Goal: Information Seeking & Learning: Learn about a topic

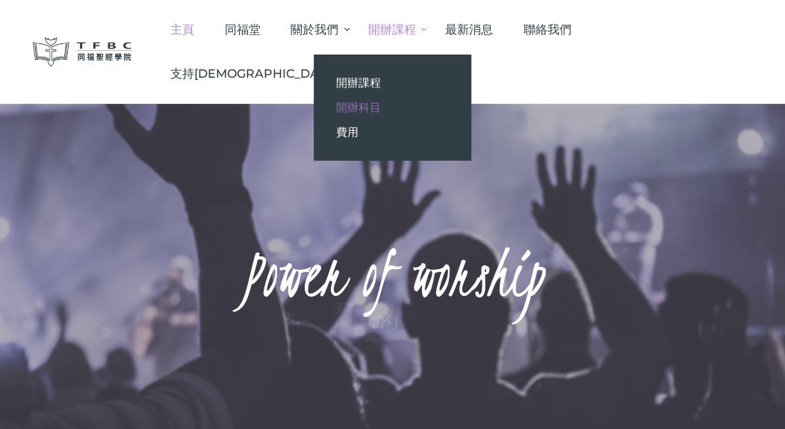
click at [381, 108] on span "開辦科目" at bounding box center [358, 107] width 45 height 14
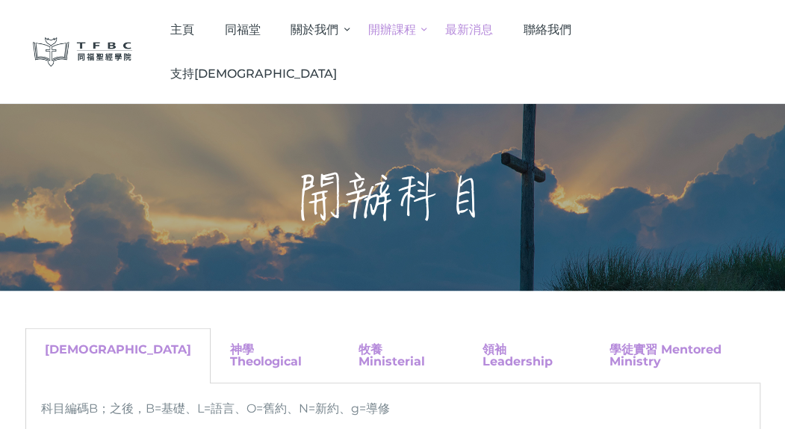
click at [493, 30] on span "最新消息" at bounding box center [469, 29] width 48 height 14
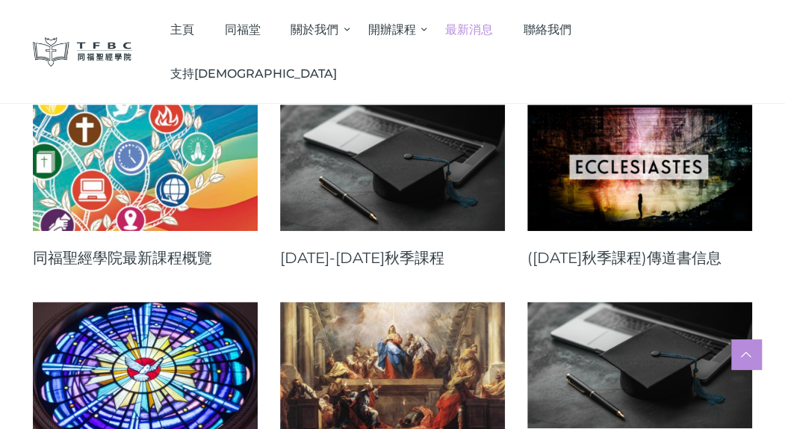
scroll to position [224, 0]
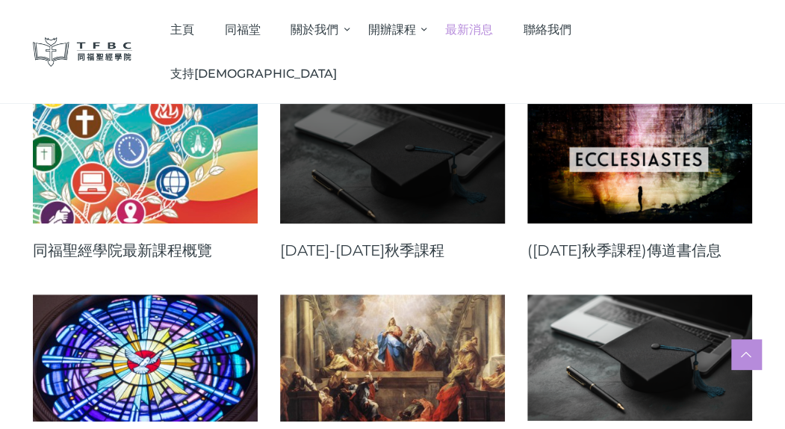
click at [362, 162] on link at bounding box center [392, 160] width 225 height 126
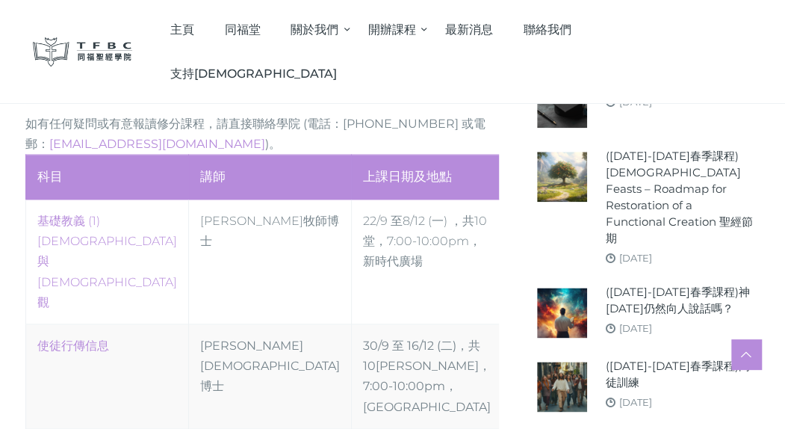
scroll to position [672, 0]
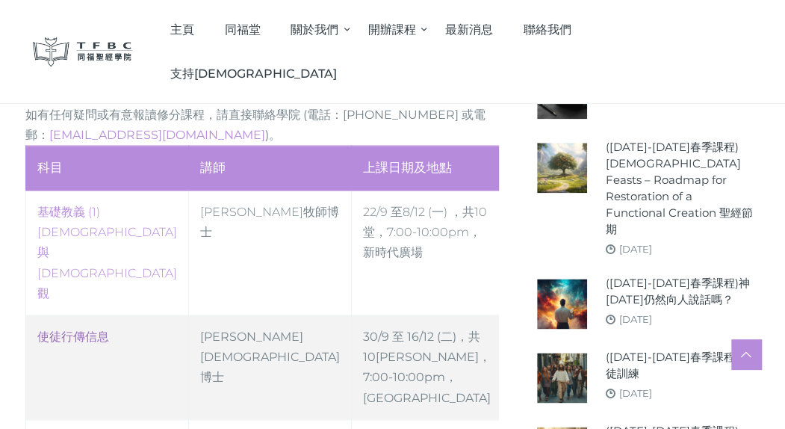
click at [88, 330] on link "使徒行傳信息" at bounding box center [73, 337] width 72 height 14
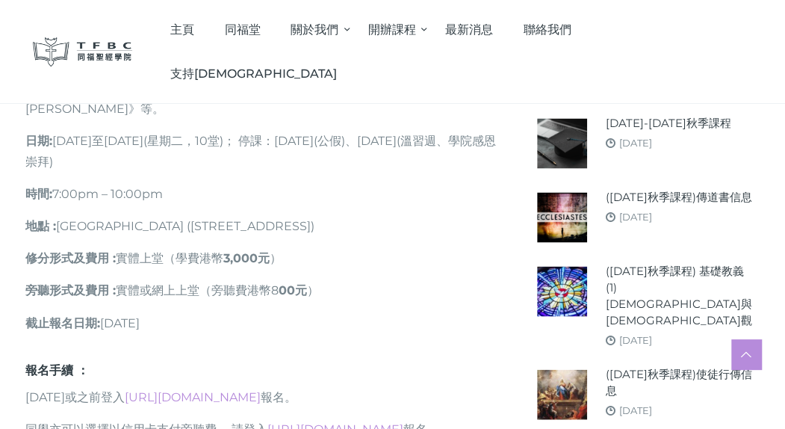
scroll to position [1046, 0]
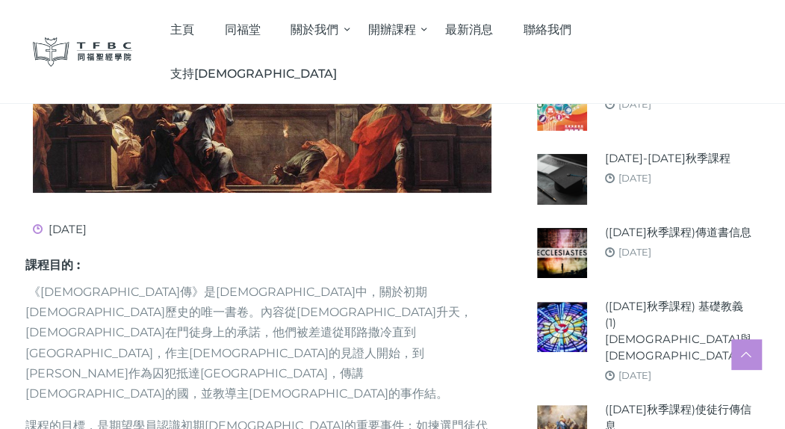
scroll to position [374, 0]
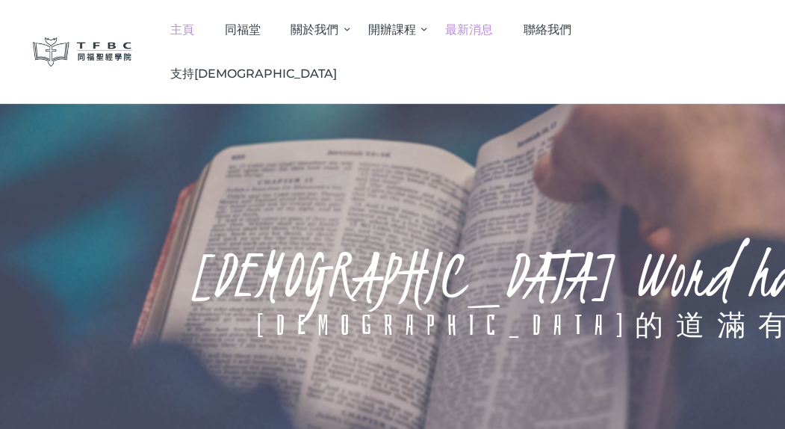
click at [493, 27] on span "最新消息" at bounding box center [469, 29] width 48 height 14
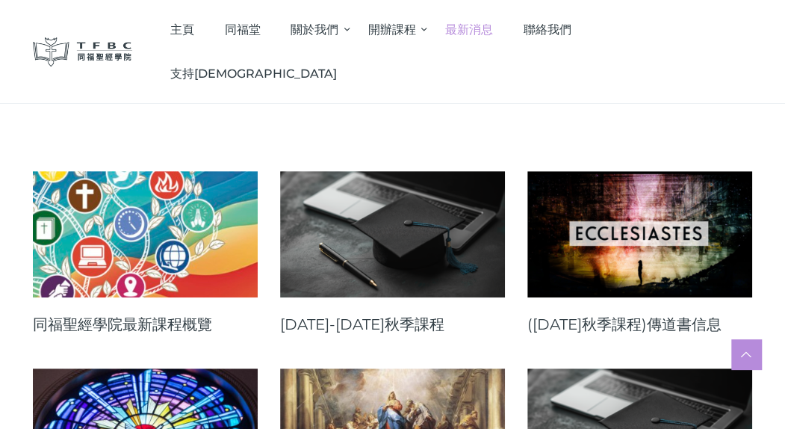
scroll to position [224, 0]
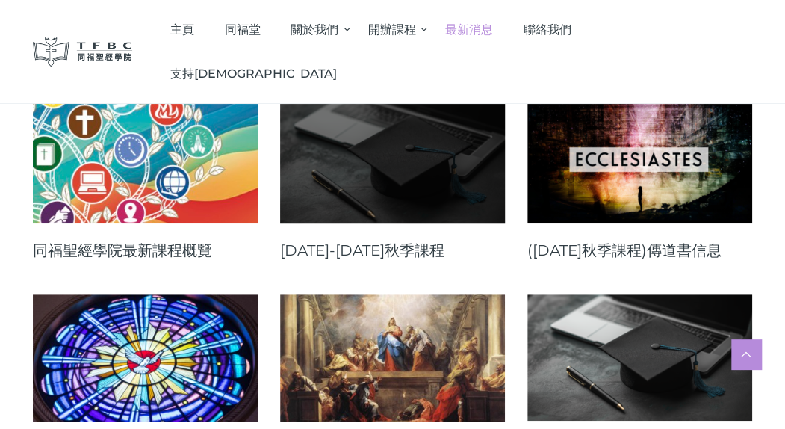
click at [365, 165] on link at bounding box center [392, 160] width 225 height 126
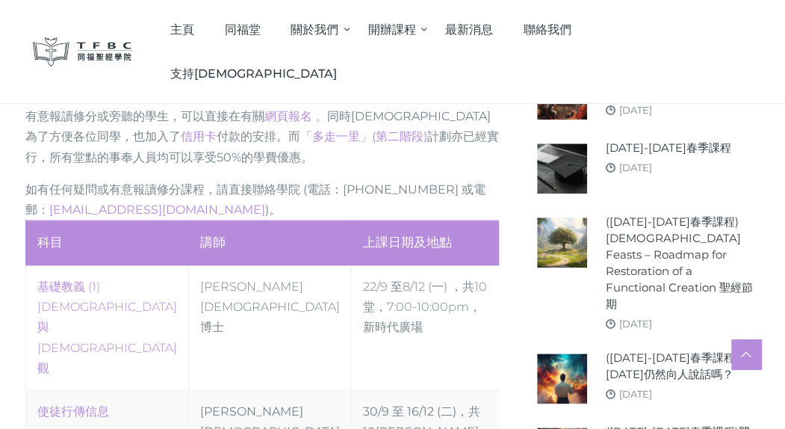
scroll to position [747, 0]
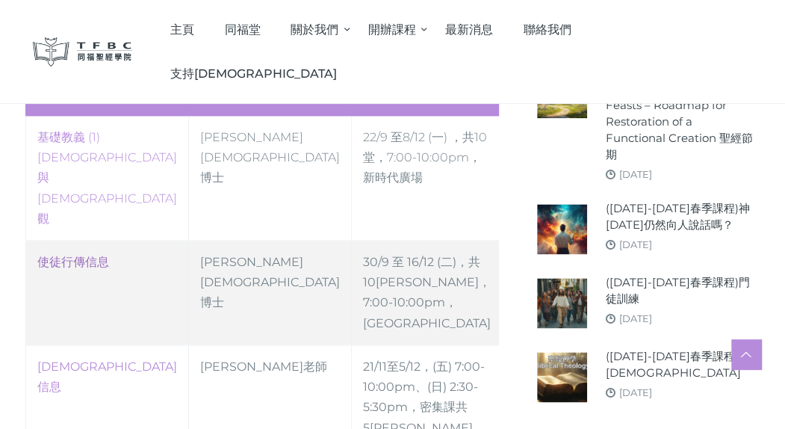
click at [81, 255] on link "使徒行傳信息" at bounding box center [73, 262] width 72 height 14
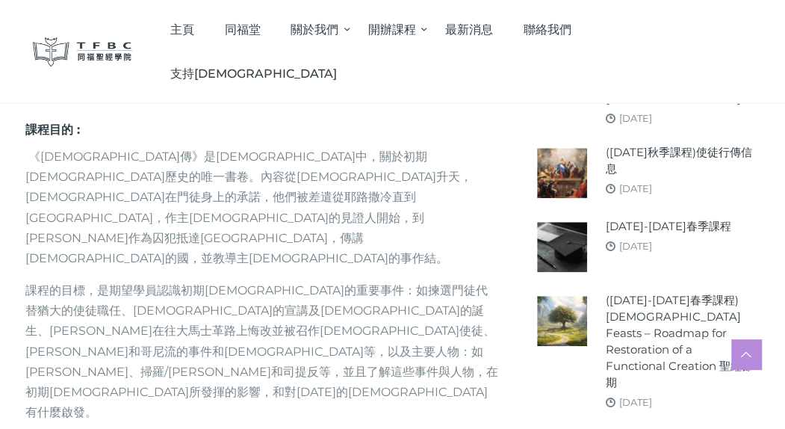
scroll to position [523, 0]
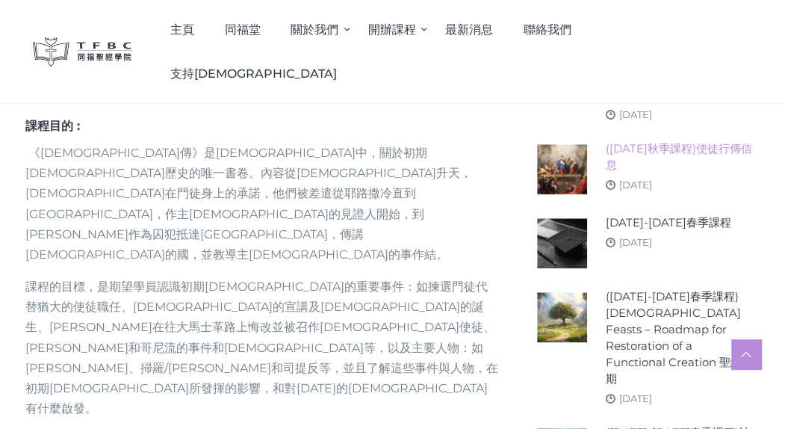
click at [668, 140] on link "([DATE]秋季課程)使徒行傳信息" at bounding box center [678, 156] width 147 height 33
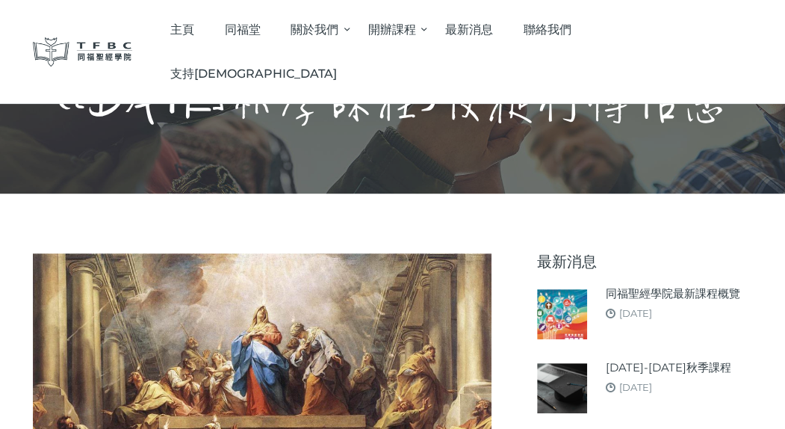
scroll to position [149, 0]
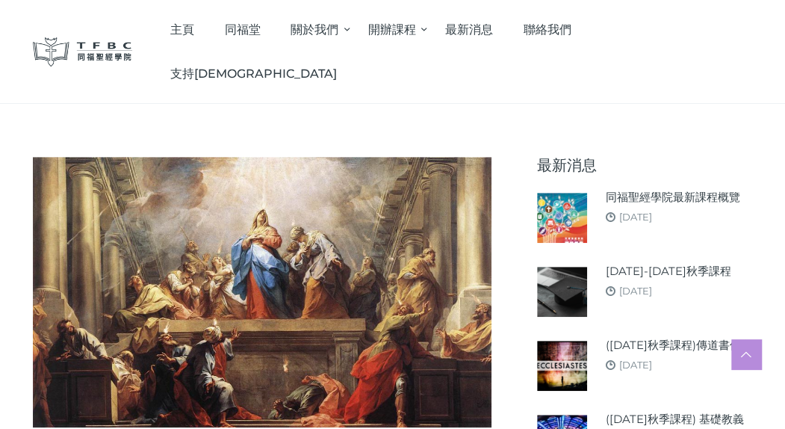
click at [566, 216] on img at bounding box center [562, 218] width 50 height 50
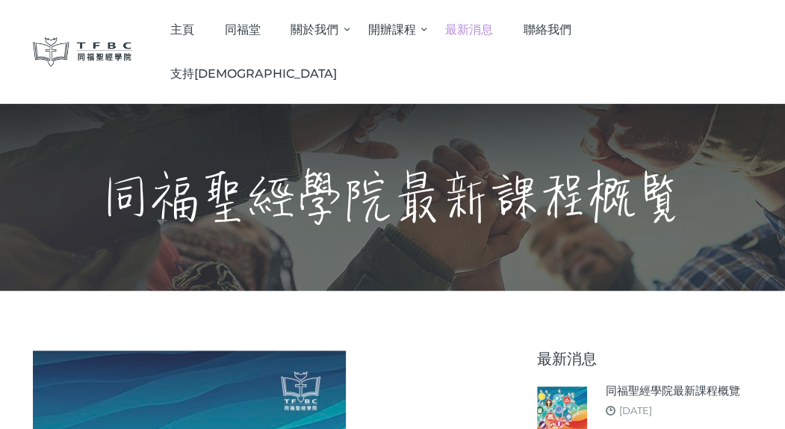
click at [493, 25] on span "最新消息" at bounding box center [469, 29] width 48 height 14
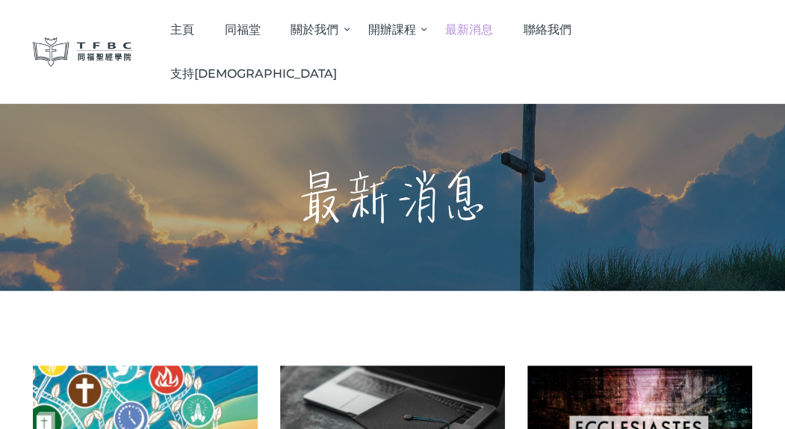
scroll to position [224, 0]
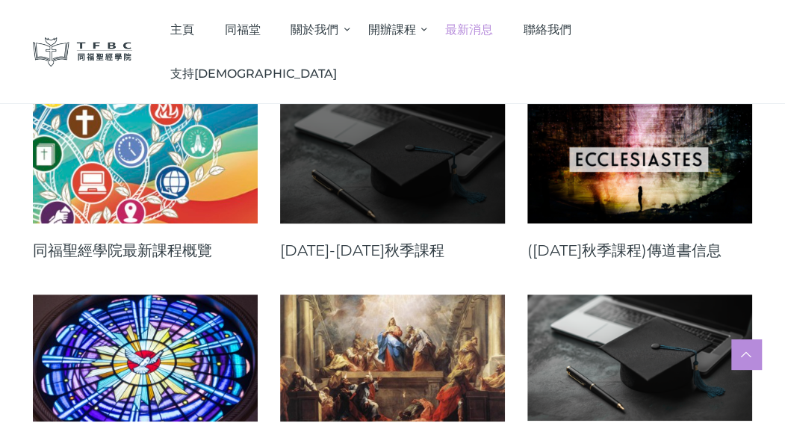
click at [406, 192] on link at bounding box center [392, 160] width 225 height 126
